Goal: Information Seeking & Learning: Learn about a topic

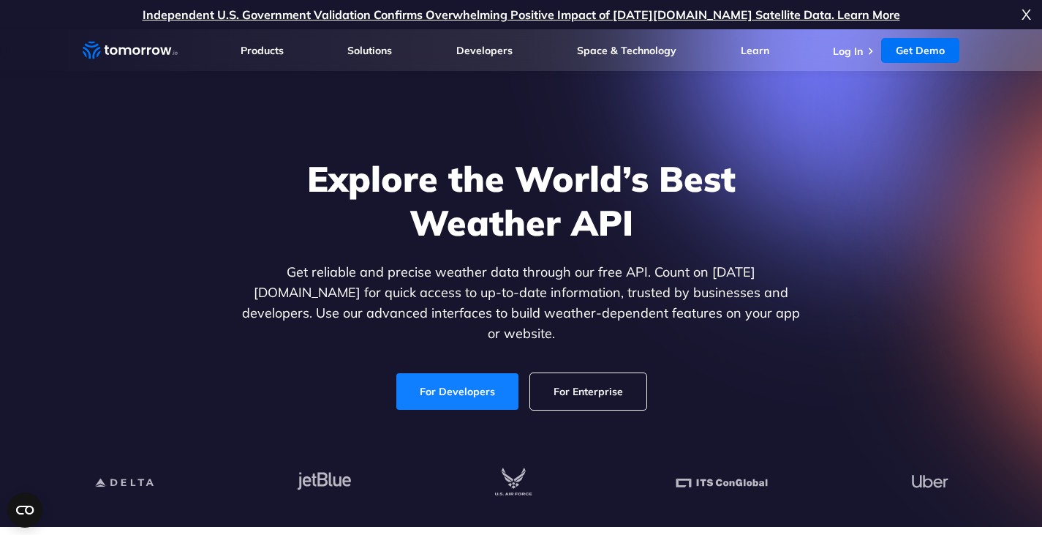
click at [456, 373] on link "For Developers" at bounding box center [457, 391] width 122 height 37
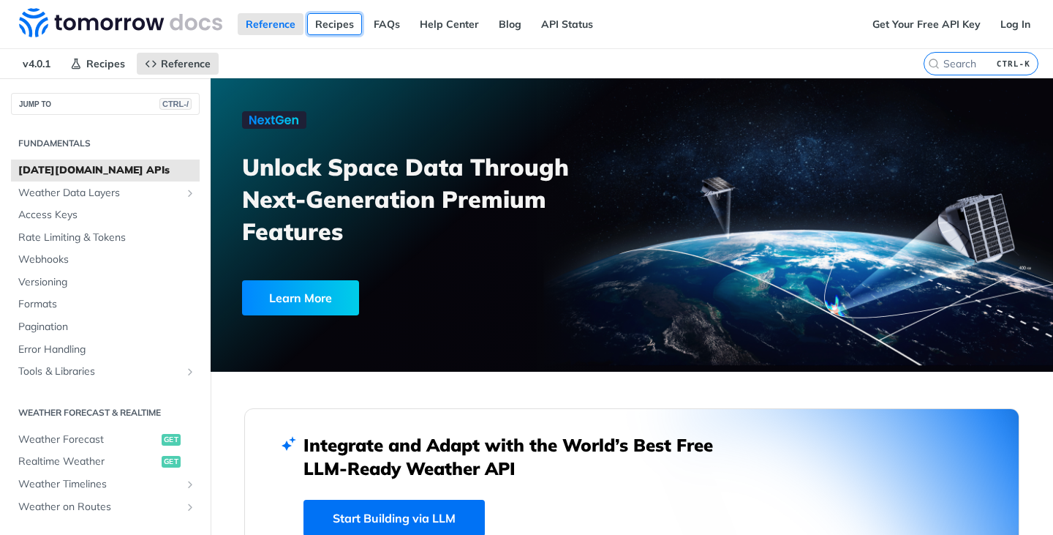
click at [331, 25] on link "Recipes" at bounding box center [334, 24] width 55 height 22
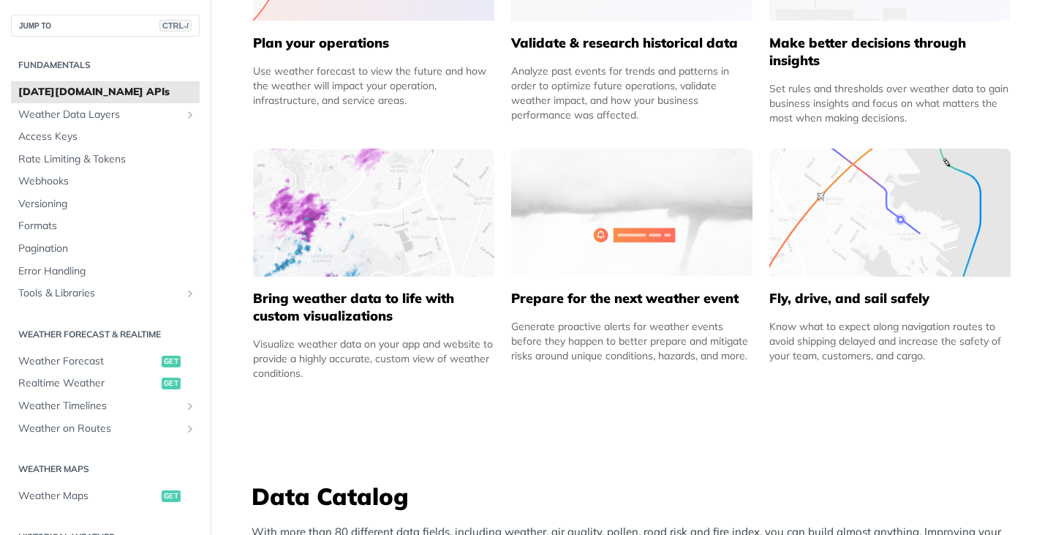
scroll to position [853, 0]
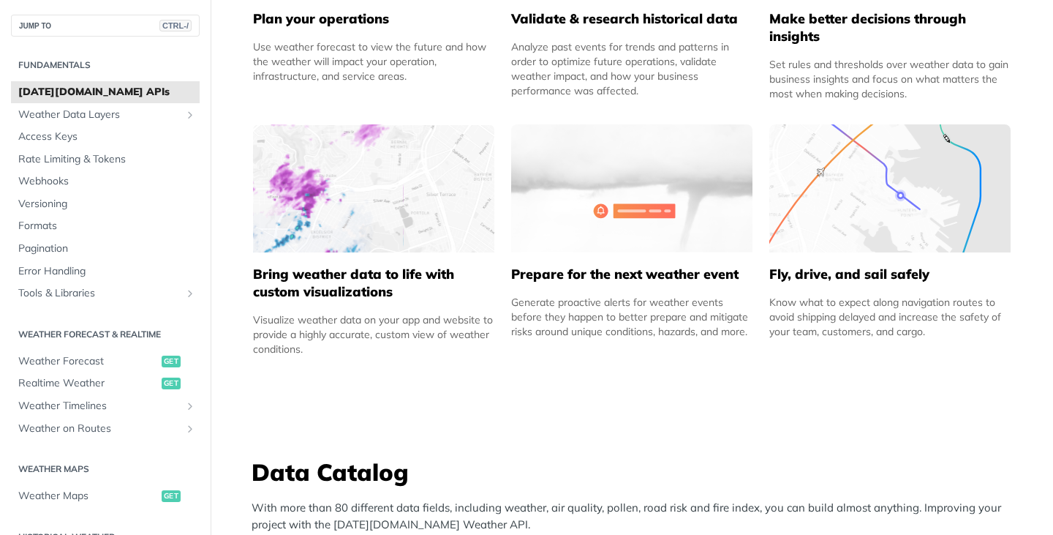
click at [350, 287] on h5 "Bring weather data to life with custom visualizations" at bounding box center [373, 282] width 241 height 35
click at [72, 386] on span "Realtime Weather" at bounding box center [88, 383] width 140 height 15
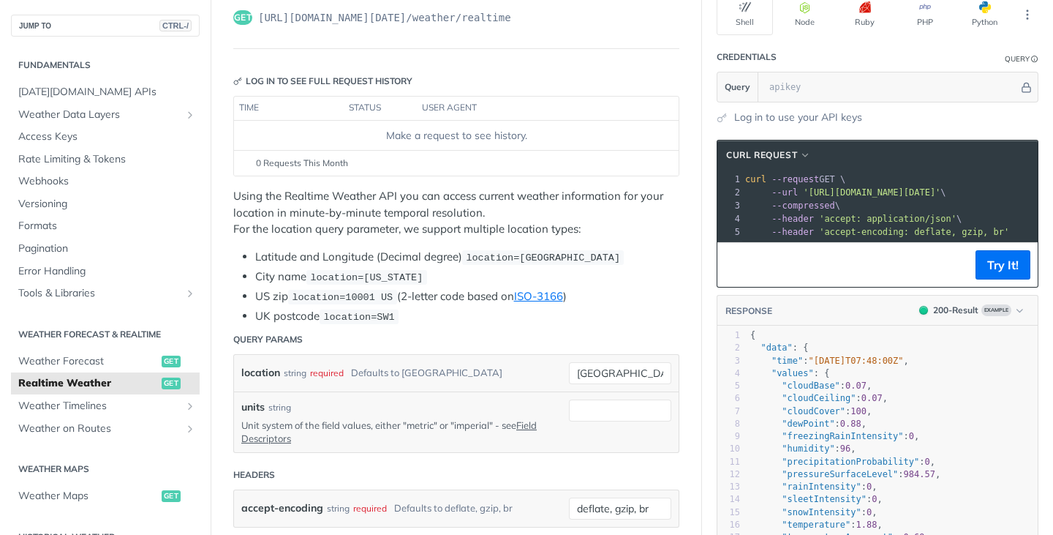
scroll to position [127, 0]
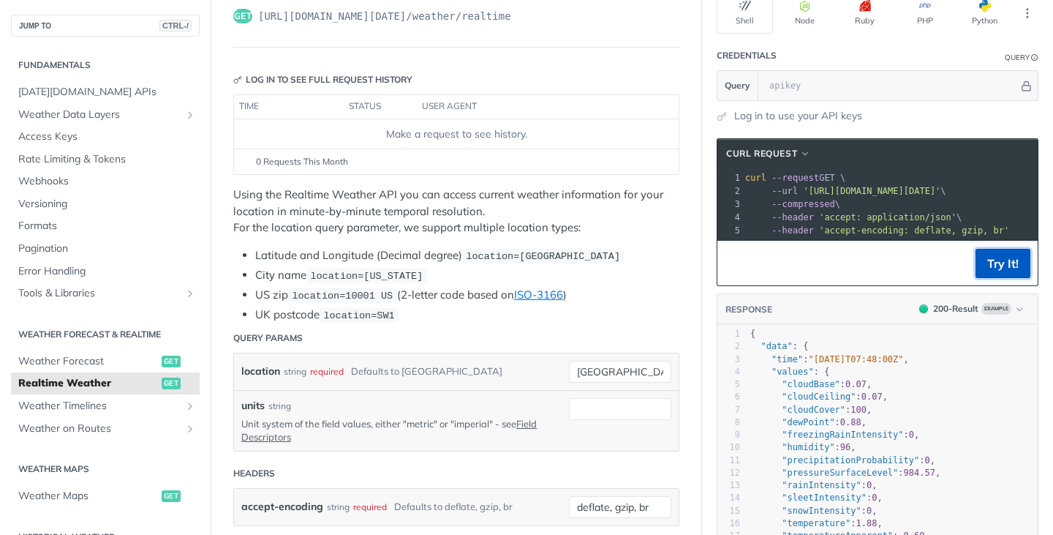
click at [982, 271] on button "Try It!" at bounding box center [1003, 263] width 55 height 29
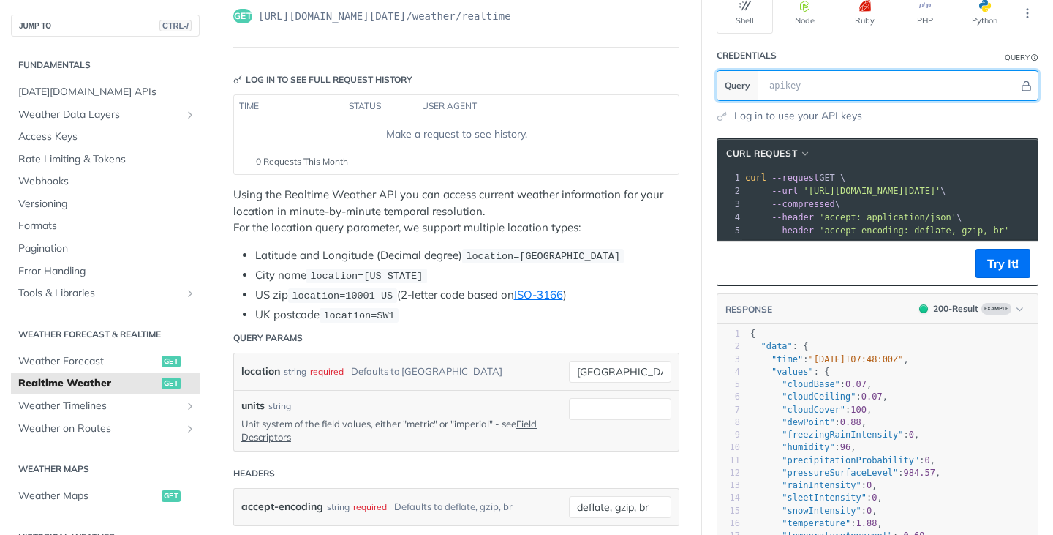
scroll to position [0, 0]
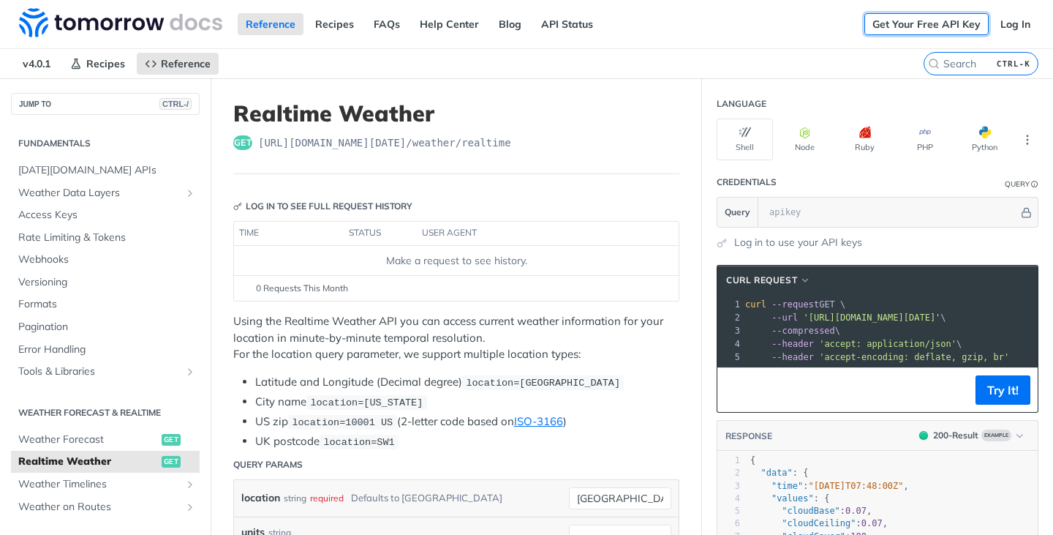
click at [927, 20] on link "Get Your Free API Key" at bounding box center [926, 24] width 124 height 22
click at [905, 26] on link "Get Your Free API Key" at bounding box center [926, 24] width 124 height 22
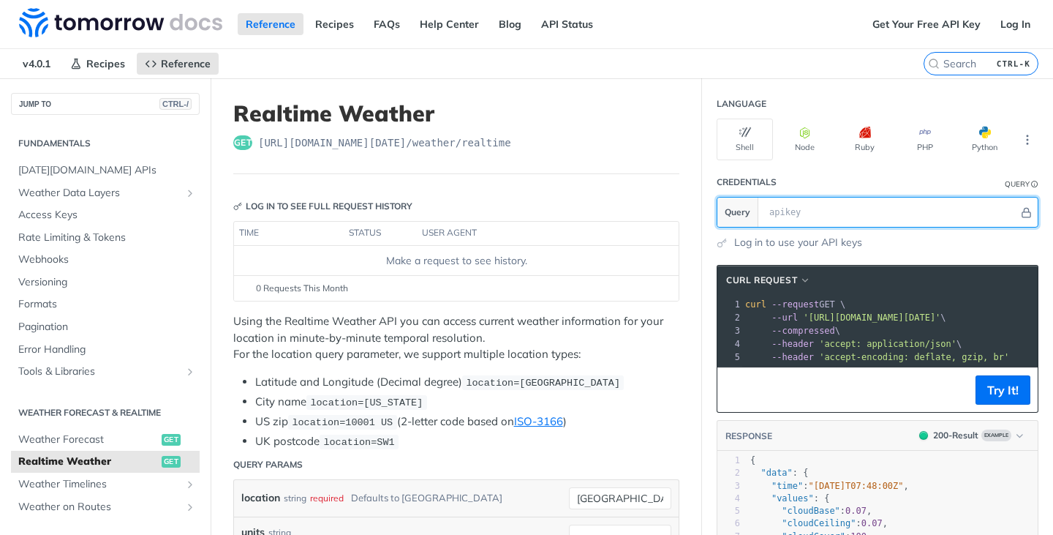
click at [866, 211] on input "text" at bounding box center [890, 211] width 257 height 29
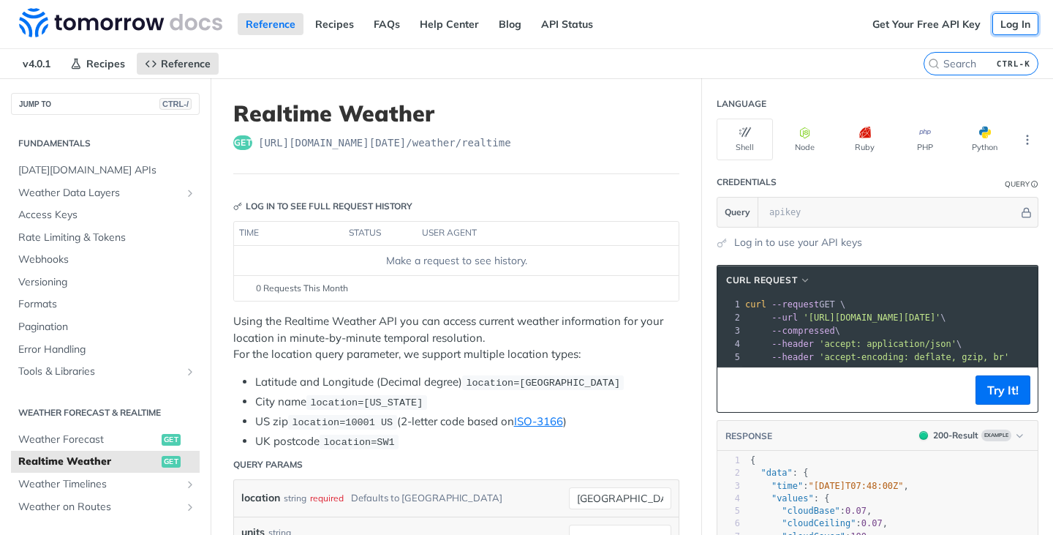
click at [1009, 18] on link "Log In" at bounding box center [1015, 24] width 46 height 22
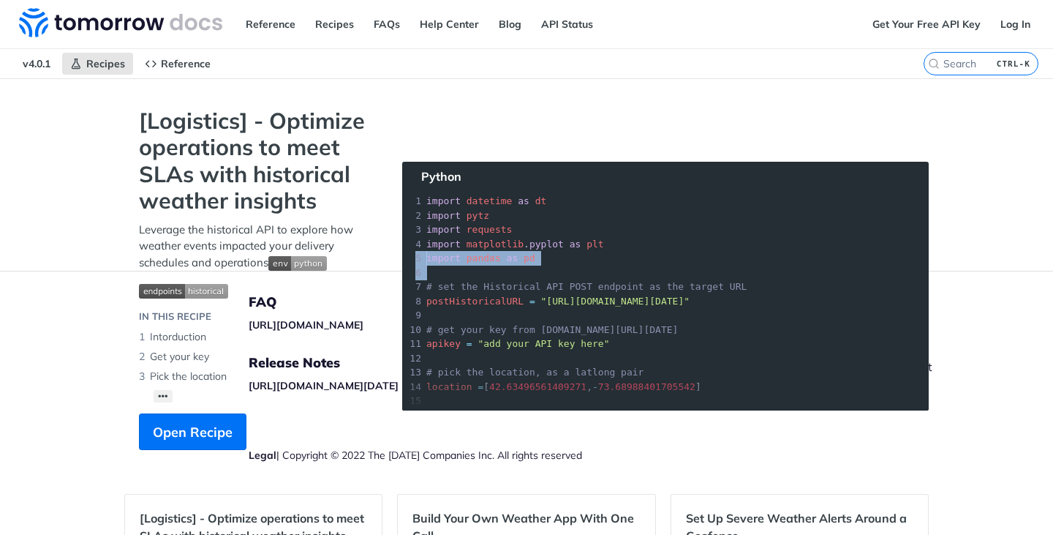
drag, startPoint x: 723, startPoint y: 241, endPoint x: 766, endPoint y: 263, distance: 48.1
click at [766, 263] on section "[Logistics] - Optimize operations to meet SLAs with historical weather insights…" at bounding box center [526, 294] width 804 height 372
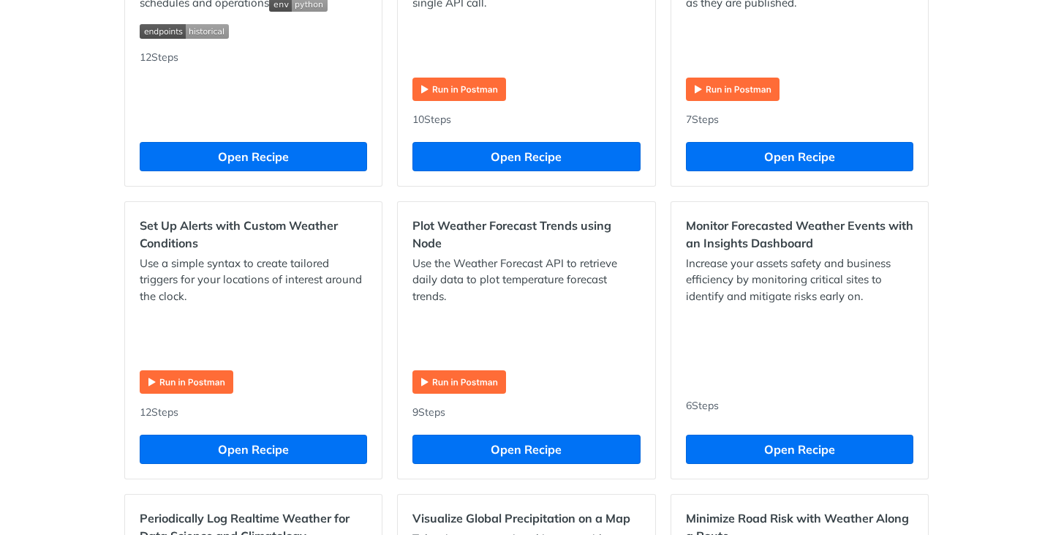
scroll to position [601, 0]
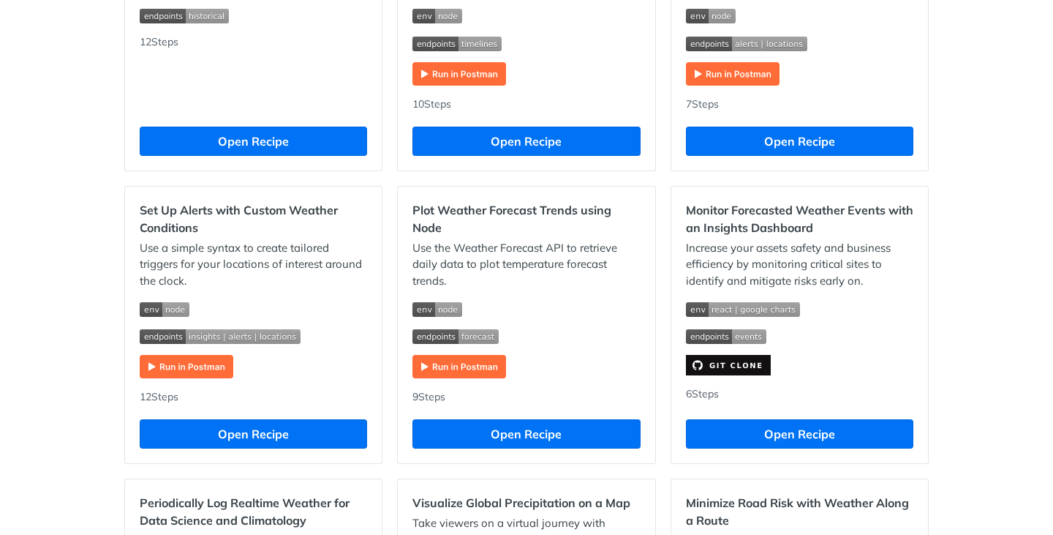
click at [463, 369] on img "Expand image" at bounding box center [459, 366] width 94 height 23
